Goal: Task Accomplishment & Management: Manage account settings

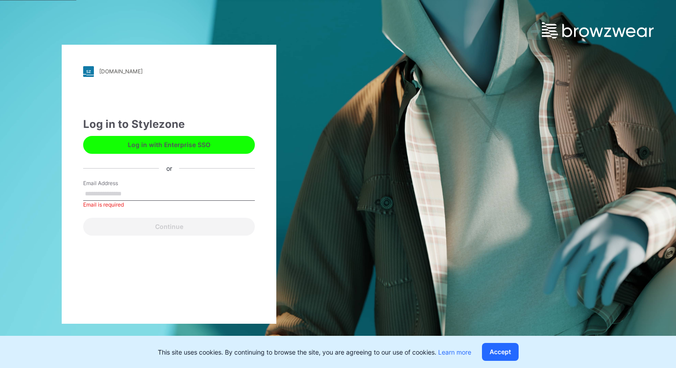
click at [191, 146] on button "Log in with Enterprise SSO" at bounding box center [169, 145] width 172 height 18
click at [136, 148] on button "Log in with Enterprise SSO" at bounding box center [169, 145] width 172 height 18
